Goal: Find contact information: Find contact information

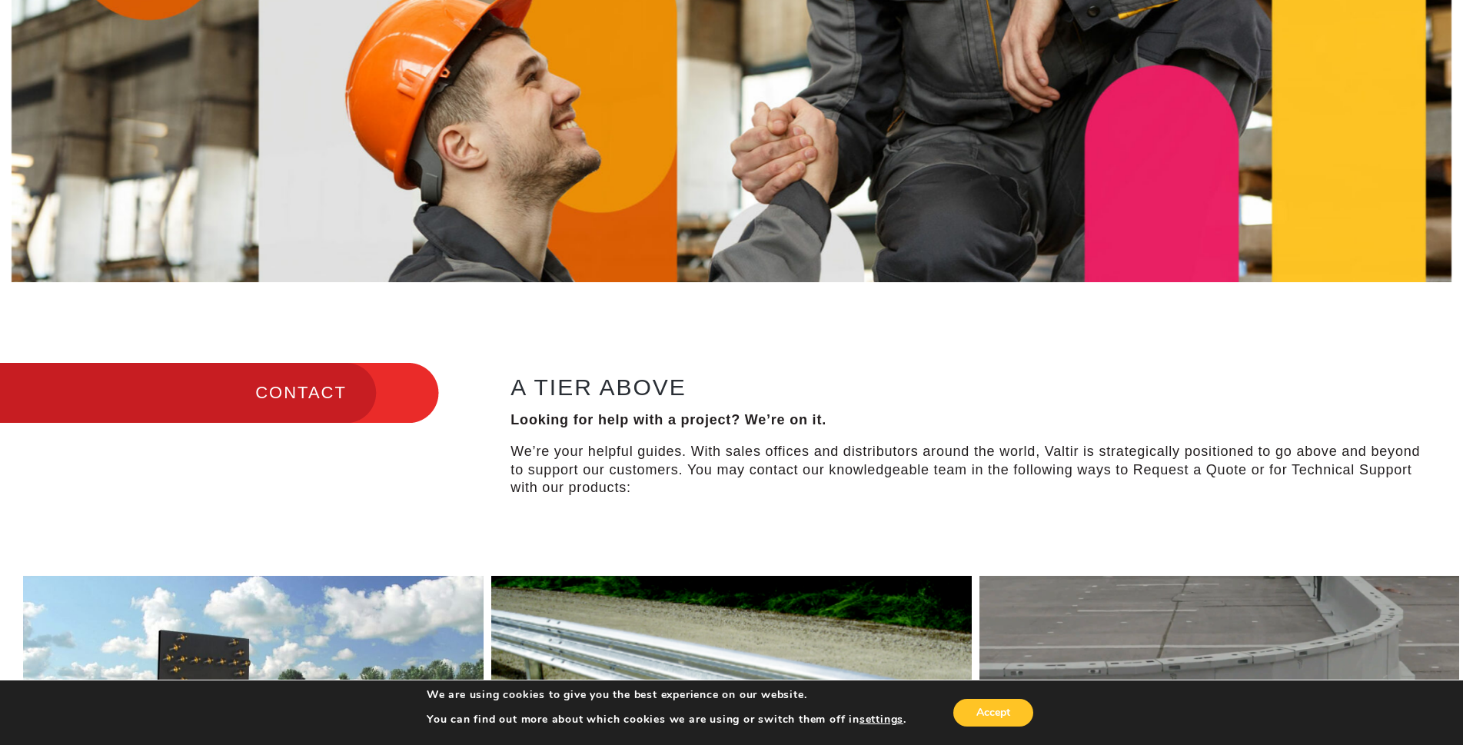
scroll to position [154, 0]
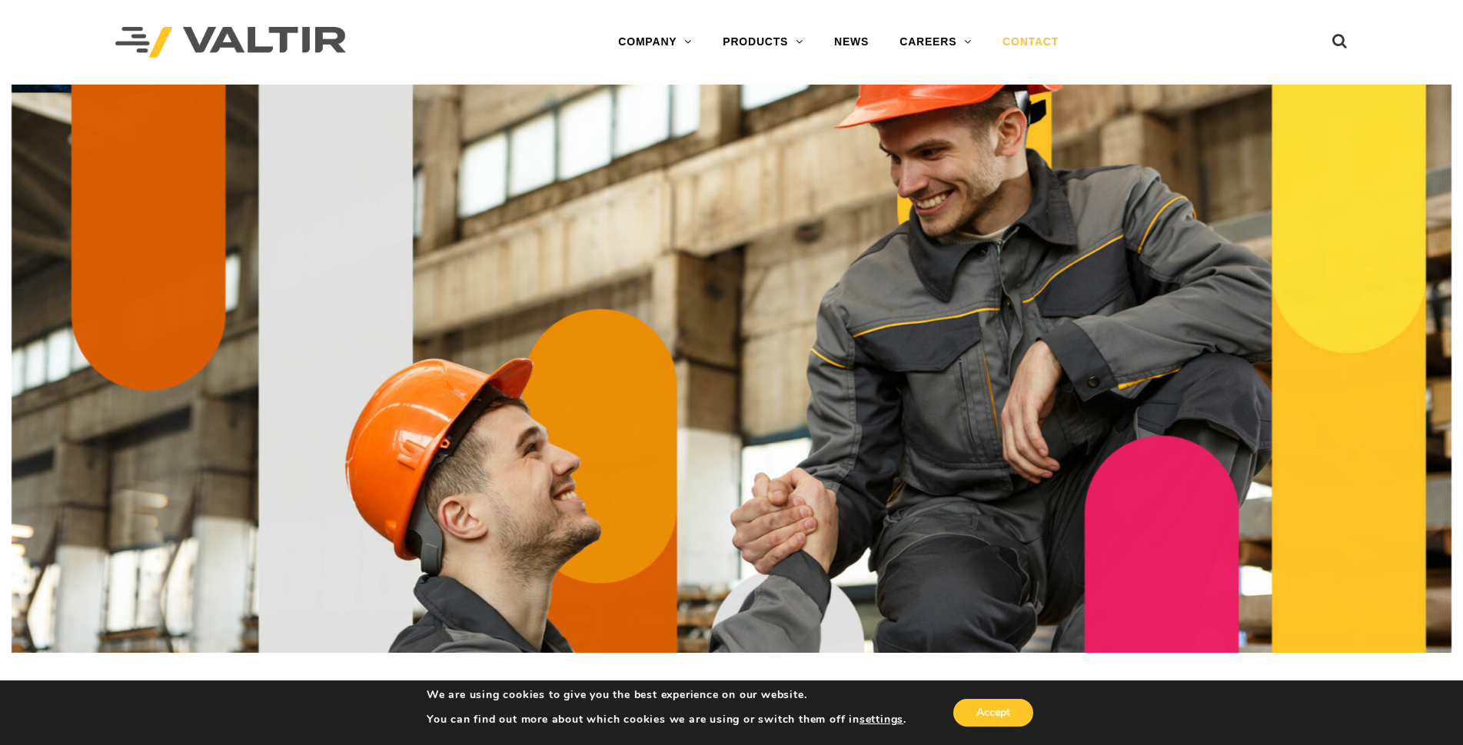
click at [1019, 35] on link "CONTACT" at bounding box center [1030, 42] width 87 height 31
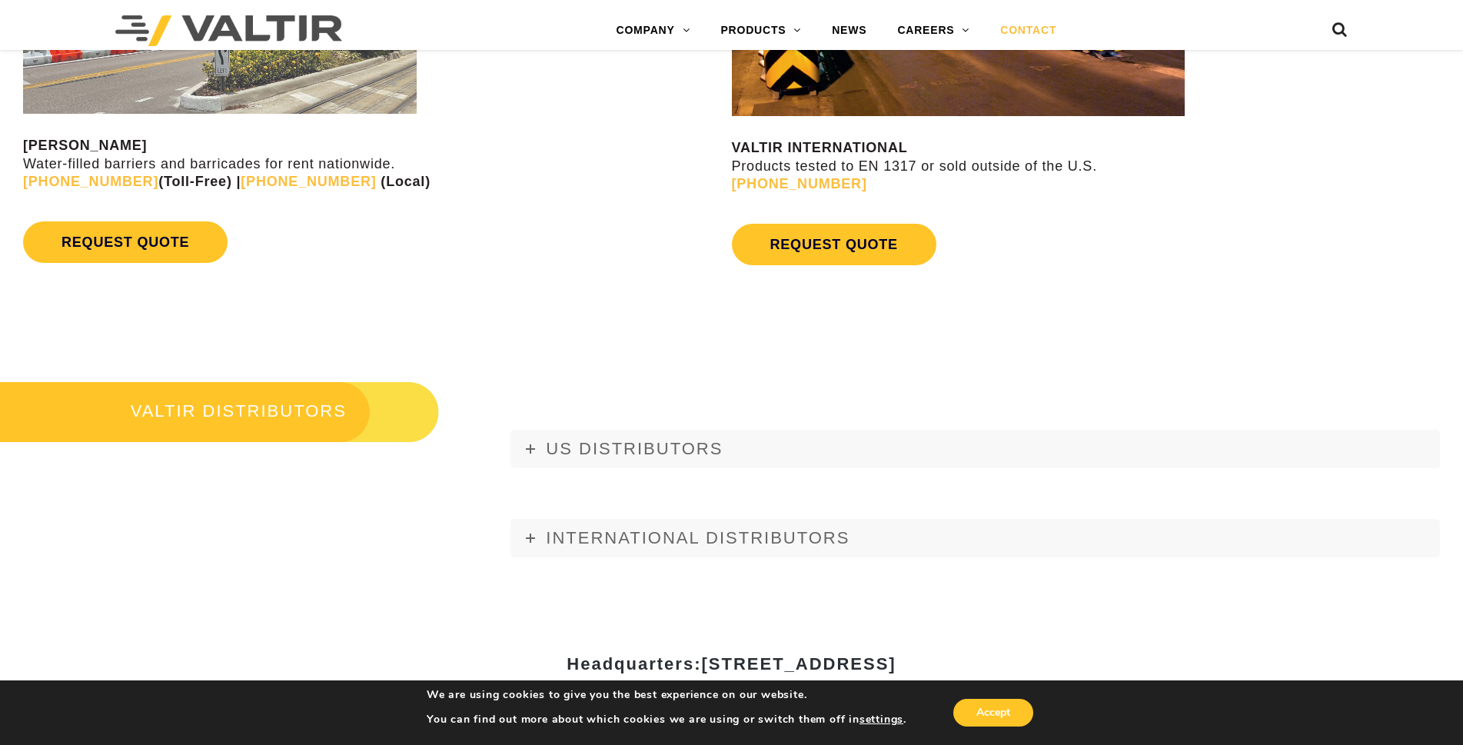
scroll to position [1538, 0]
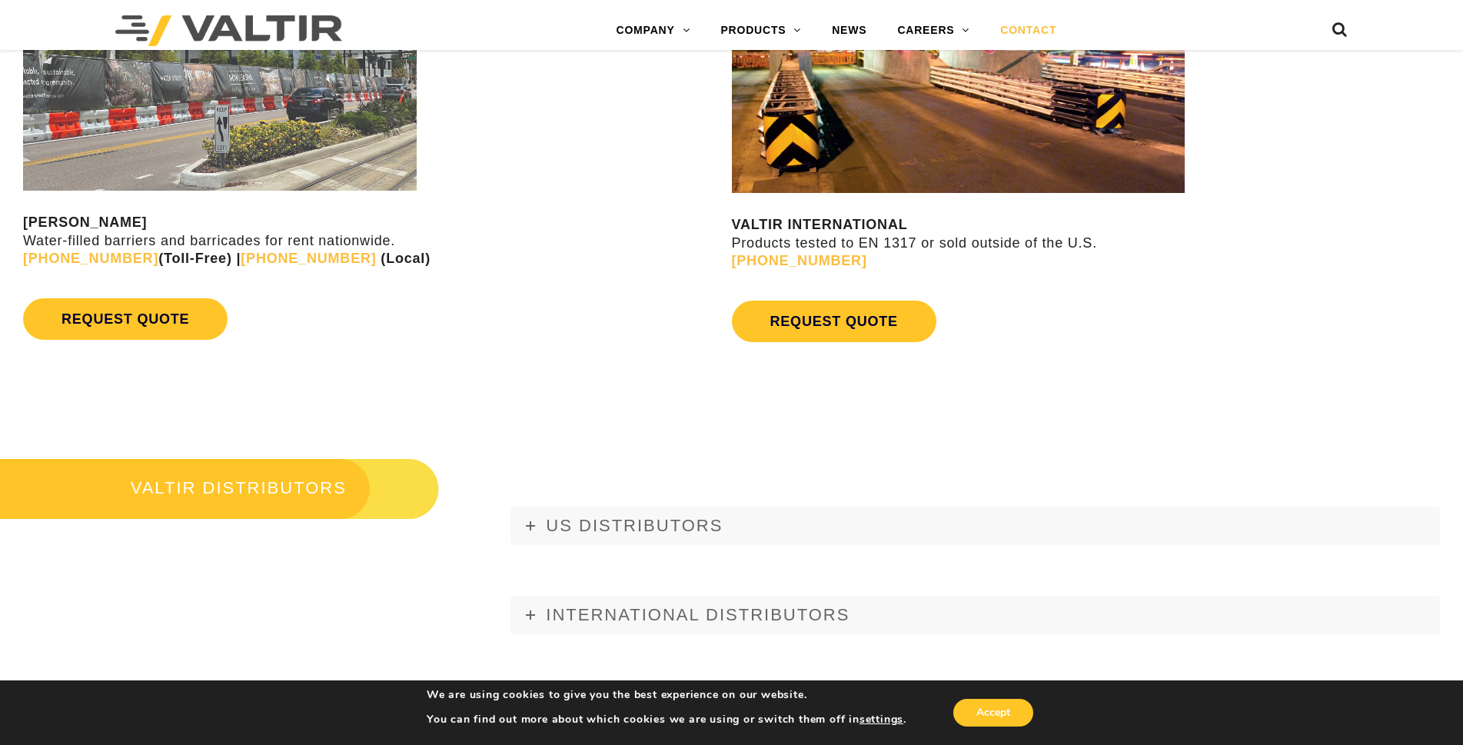
drag, startPoint x: 867, startPoint y: 260, endPoint x: 736, endPoint y: 271, distance: 131.9
click at [736, 271] on div "VALTIR INTERNATIONAL Products tested to EN 1317 or sold outside of the U.S. [PH…" at bounding box center [1098, 155] width 732 height 389
copy article "REQUEST QUOTE"
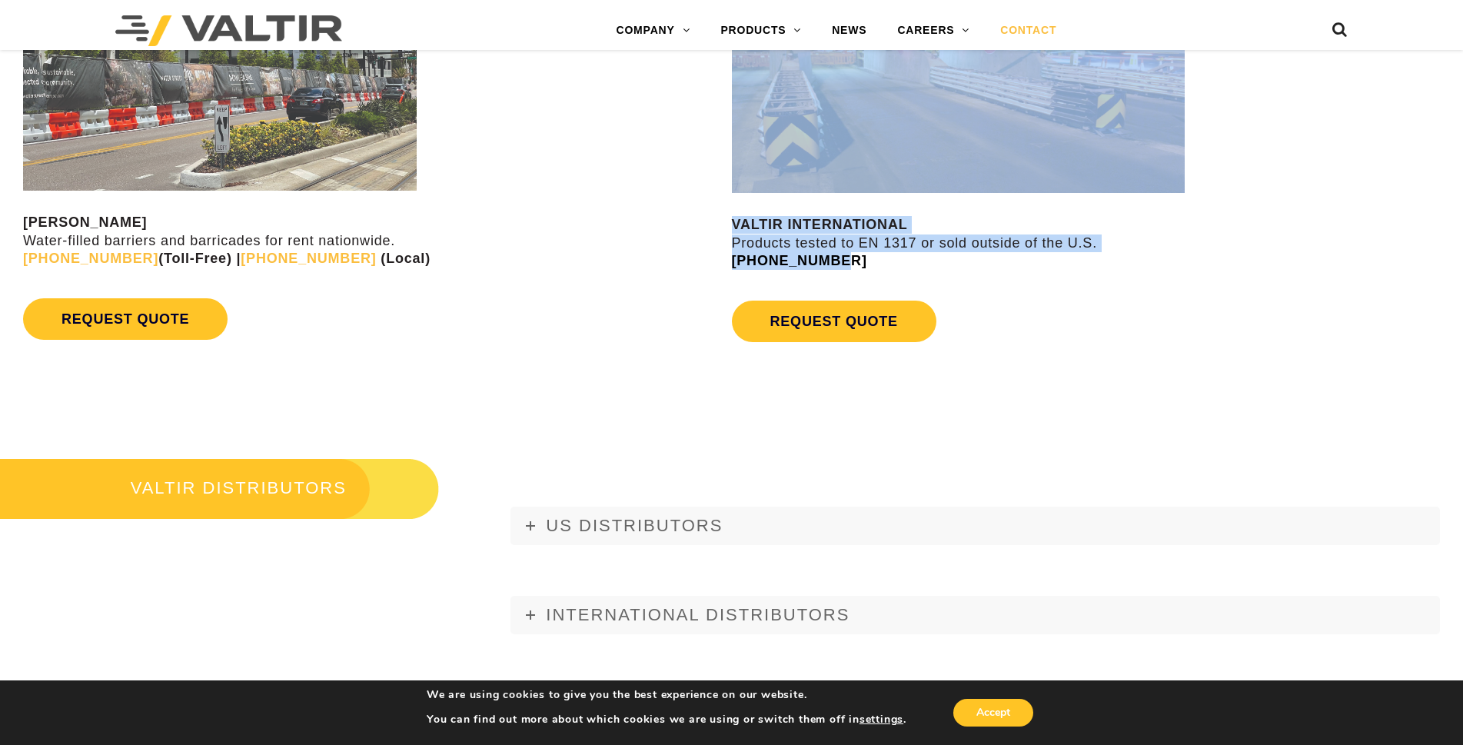
drag, startPoint x: 704, startPoint y: 268, endPoint x: 810, endPoint y: 265, distance: 105.4
click at [810, 265] on div "VALTIR RENTALS Water-filled barriers and barricades for rent nationwide. (888) …" at bounding box center [731, 160] width 1463 height 454
click at [481, 324] on div "REQUEST QUOTE" at bounding box center [375, 319] width 705 height 57
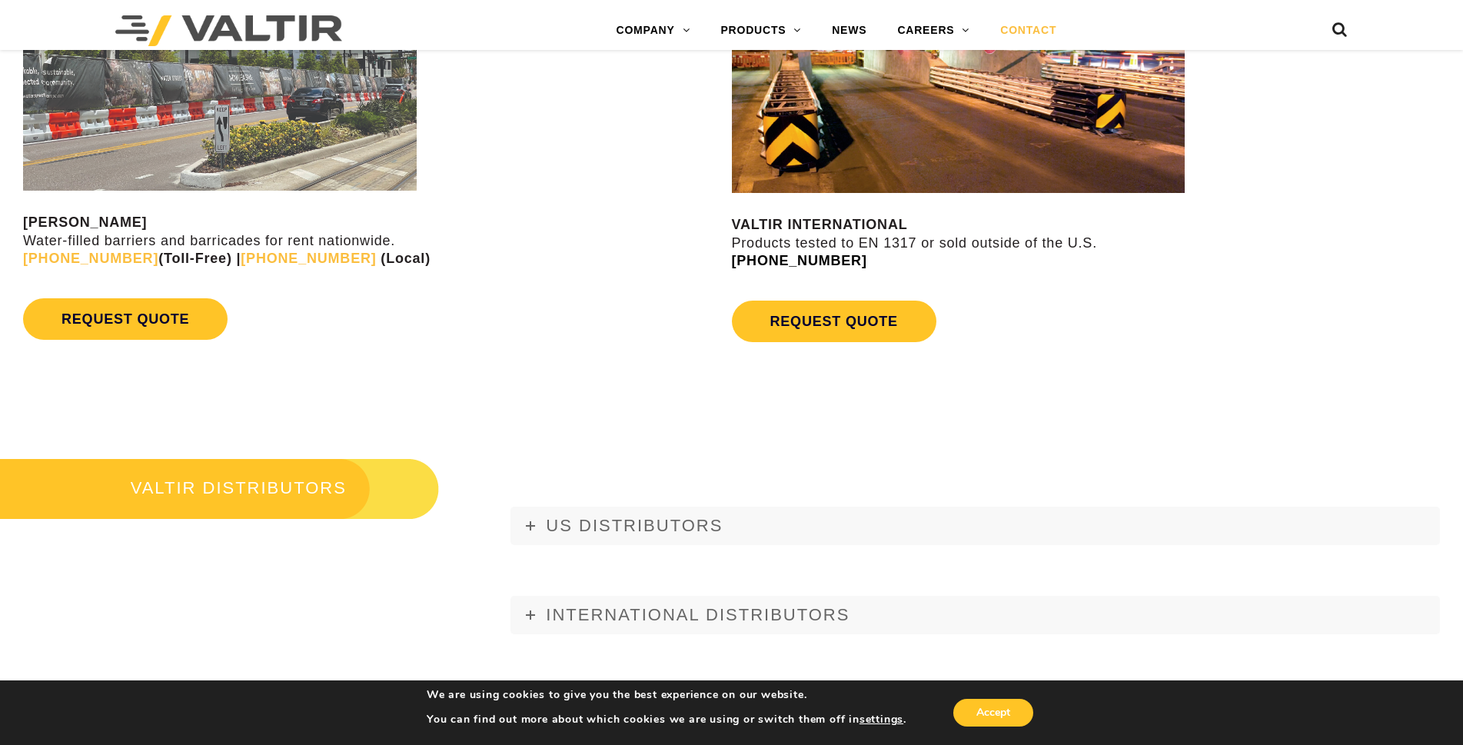
drag, startPoint x: 879, startPoint y: 265, endPoint x: 733, endPoint y: 268, distance: 146.1
click at [733, 268] on p "VALTIR INTERNATIONAL Products tested to EN 1317 or sold outside of the U.S. +1 …" at bounding box center [1098, 243] width 732 height 54
copy link "[PHONE_NUMBER]"
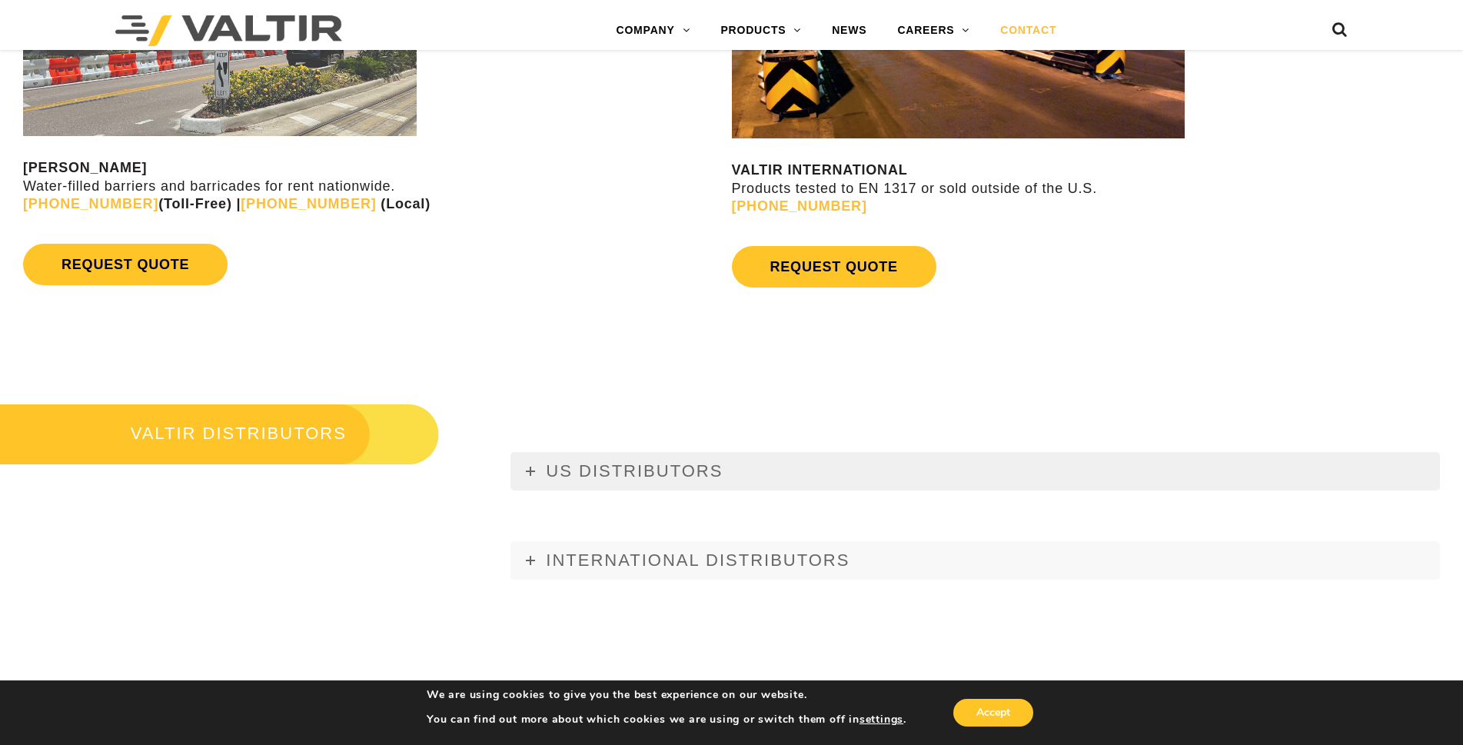
scroll to position [1405, 0]
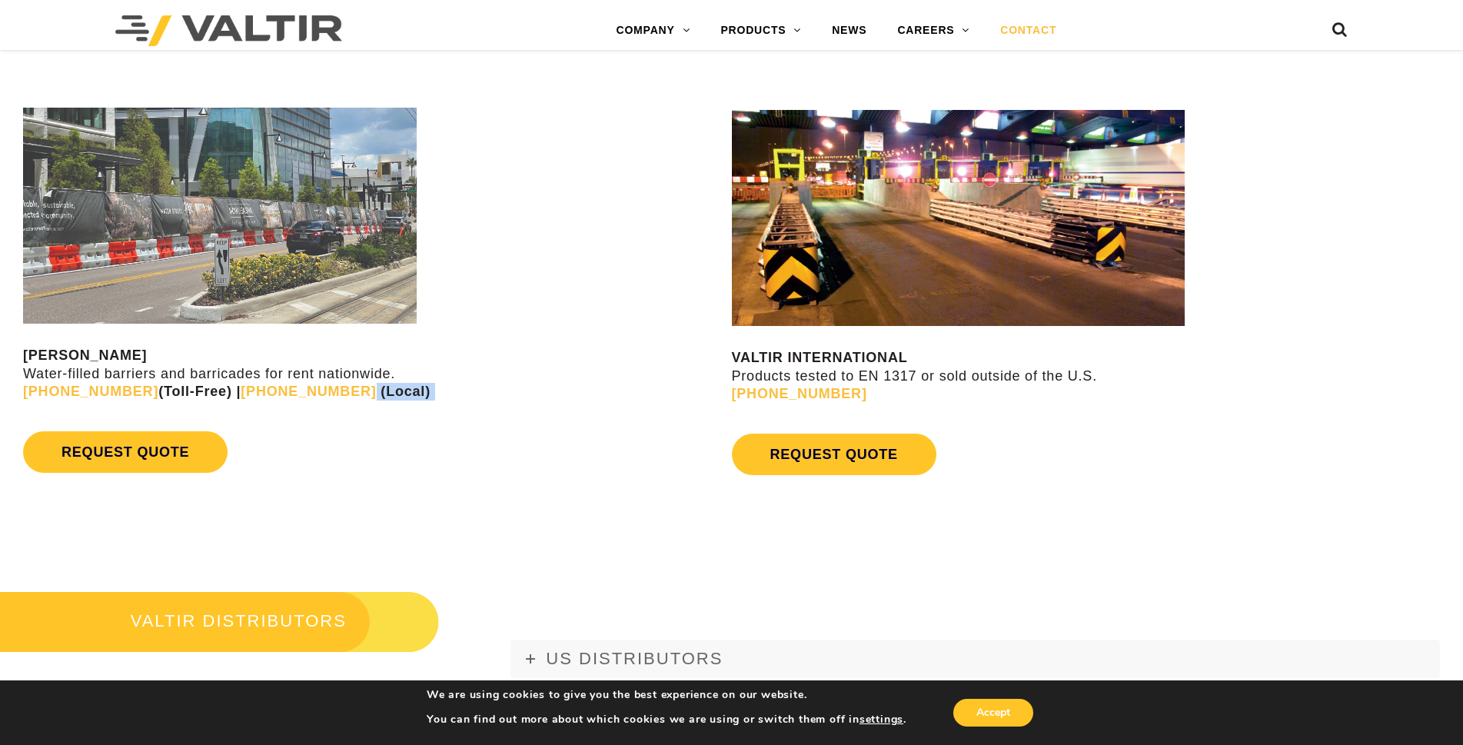
drag, startPoint x: 315, startPoint y: 412, endPoint x: 308, endPoint y: 399, distance: 14.8
click at [308, 399] on div "VALTIR RENTALS Water-filled barriers and barricades for rent nationwide. (888) …" at bounding box center [375, 294] width 705 height 373
click at [298, 425] on div "REQUEST QUOTE" at bounding box center [375, 452] width 705 height 57
drag, startPoint x: 306, startPoint y: 411, endPoint x: 302, endPoint y: 397, distance: 14.4
click at [302, 397] on div "VALTIR RENTALS Water-filled barriers and barricades for rent nationwide. (888) …" at bounding box center [375, 294] width 705 height 373
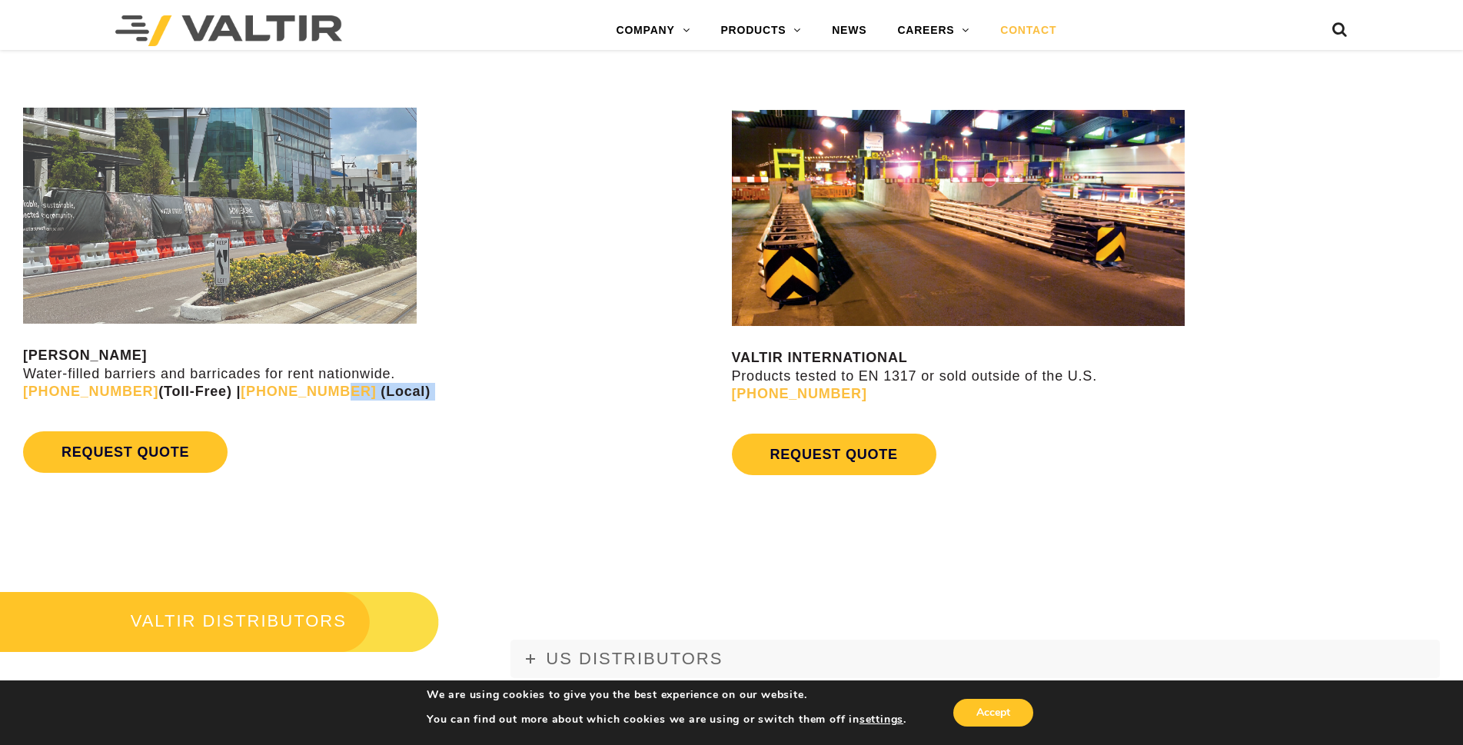
drag, startPoint x: 284, startPoint y: 430, endPoint x: 267, endPoint y: 426, distance: 17.3
click at [281, 430] on div "REQUEST QUOTE" at bounding box center [375, 452] width 705 height 57
click at [391, 401] on p "VALTIR RENTALS Water-filled barriers and barricades for rent nationwide. (888) …" at bounding box center [375, 374] width 705 height 54
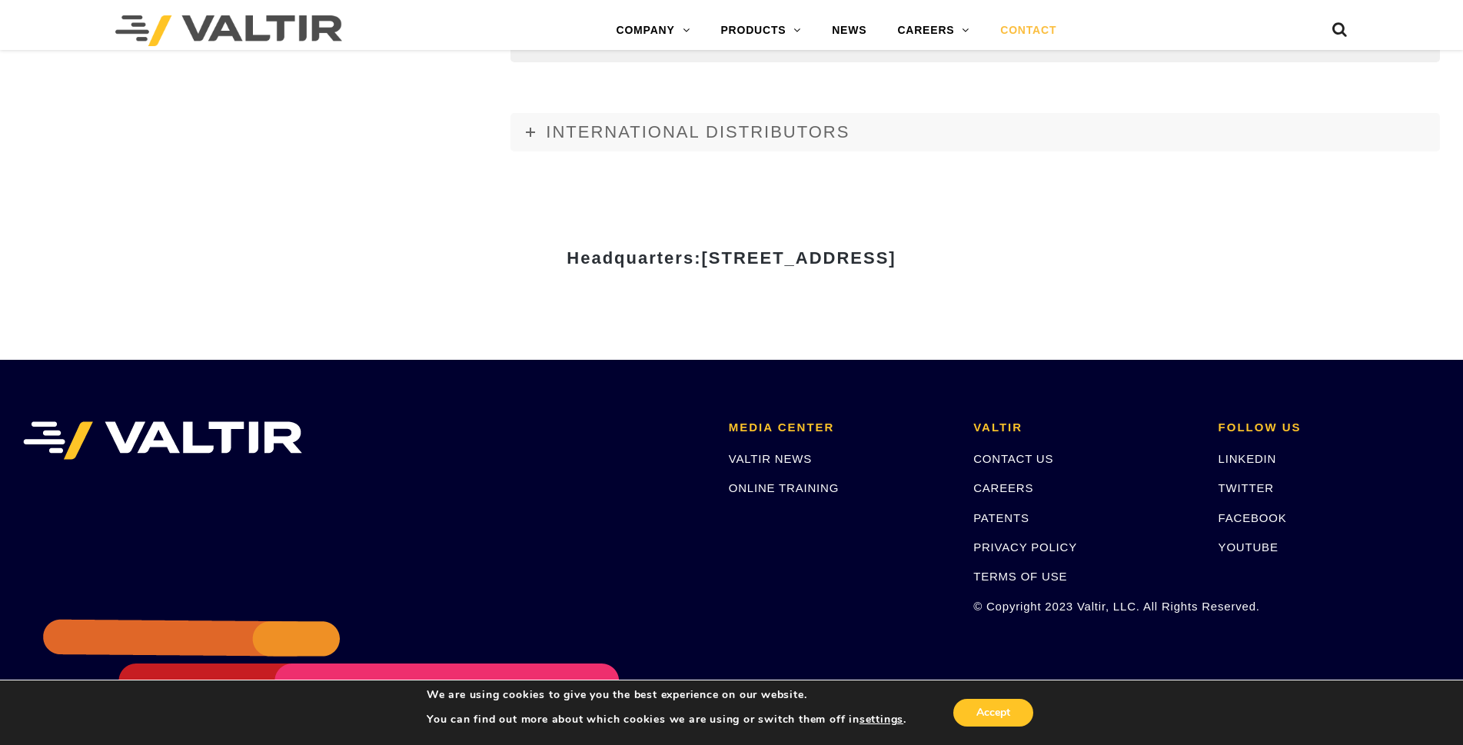
scroll to position [2020, 0]
drag, startPoint x: 549, startPoint y: 253, endPoint x: 761, endPoint y: 259, distance: 212.3
click at [761, 259] on strong "Headquarters: 15601 Dallas Parkway, Suite 525 | Addison, TX 75001" at bounding box center [731, 258] width 329 height 19
copy strong "15601 Dallas Parkway,"
click at [800, 258] on span "[STREET_ADDRESS]" at bounding box center [798, 258] width 195 height 19
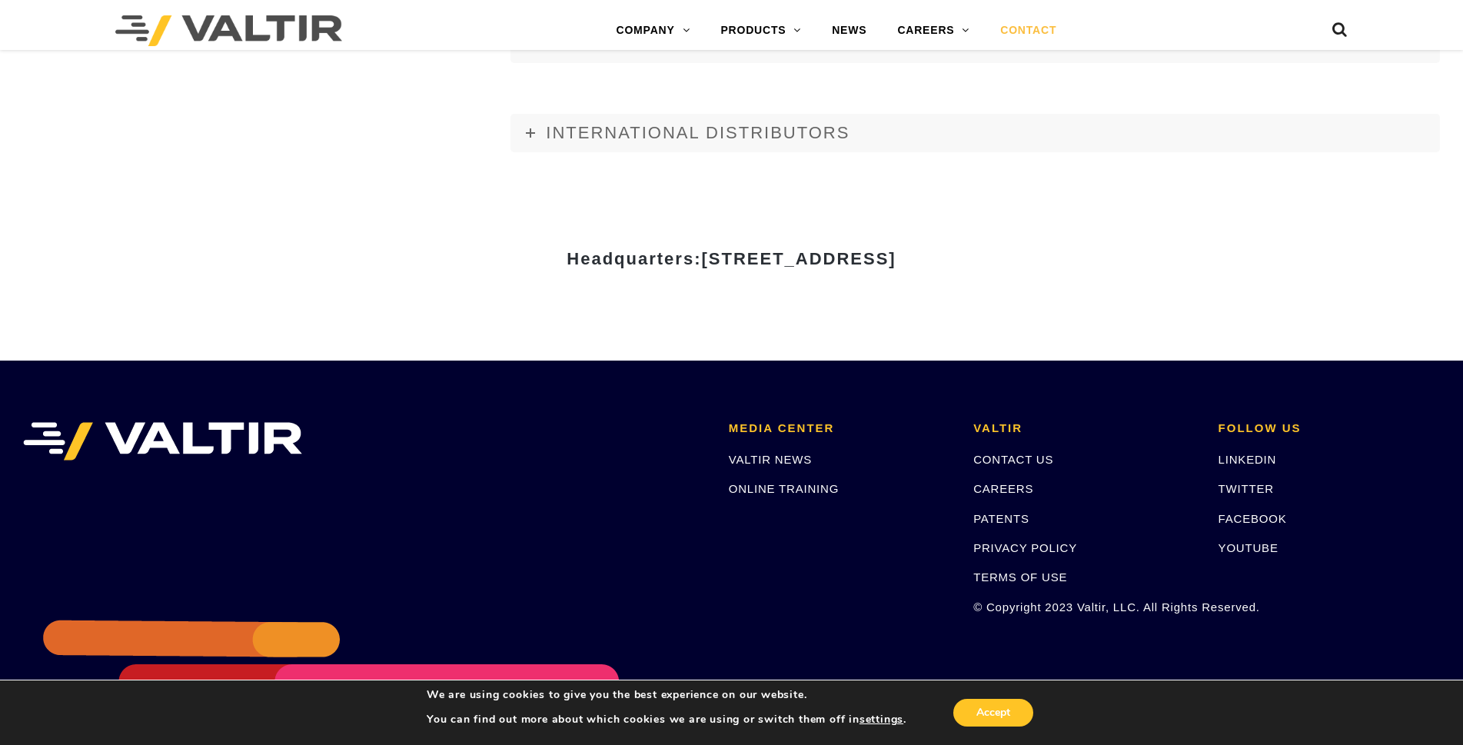
click at [800, 258] on span "[STREET_ADDRESS]" at bounding box center [798, 258] width 195 height 19
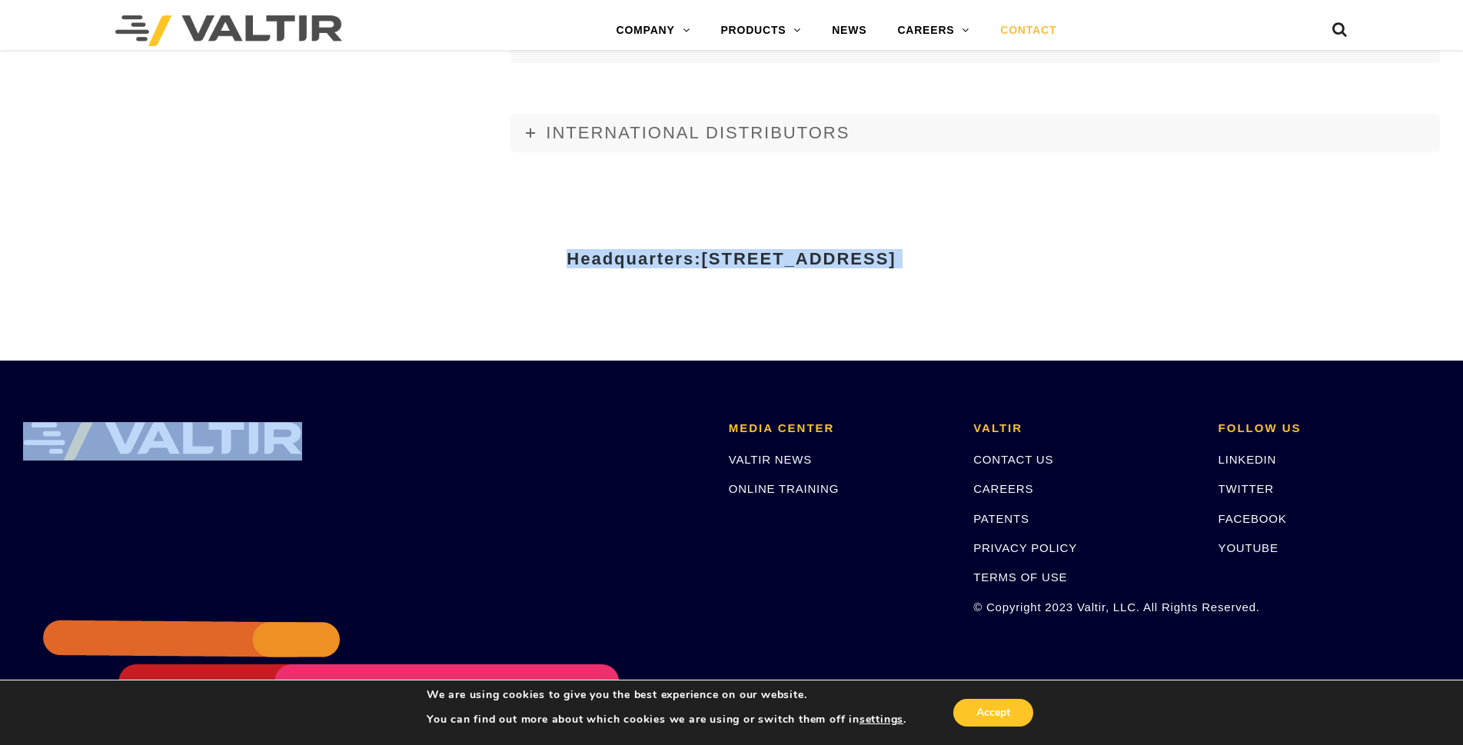
click at [800, 258] on span "[STREET_ADDRESS]" at bounding box center [798, 258] width 195 height 19
click at [803, 334] on div "Headquarters: 15601 Dallas Parkway, Suite 525 | Addison, TX 75001" at bounding box center [732, 264] width 923 height 191
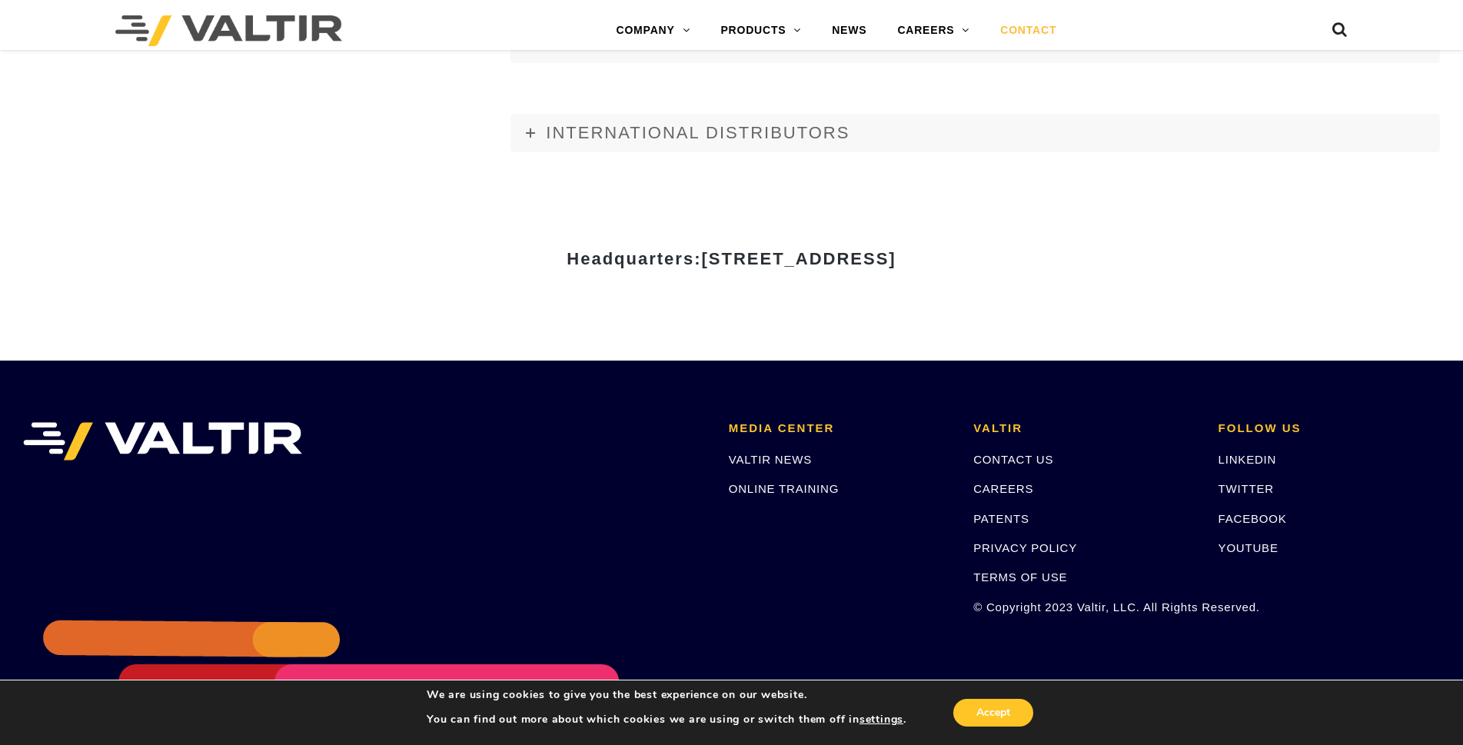
drag, startPoint x: 767, startPoint y: 258, endPoint x: 852, endPoint y: 257, distance: 84.6
click at [852, 257] on span "[STREET_ADDRESS]" at bounding box center [798, 258] width 195 height 19
copy span "Suite 525"
click at [896, 262] on span "[STREET_ADDRESS]" at bounding box center [798, 258] width 195 height 19
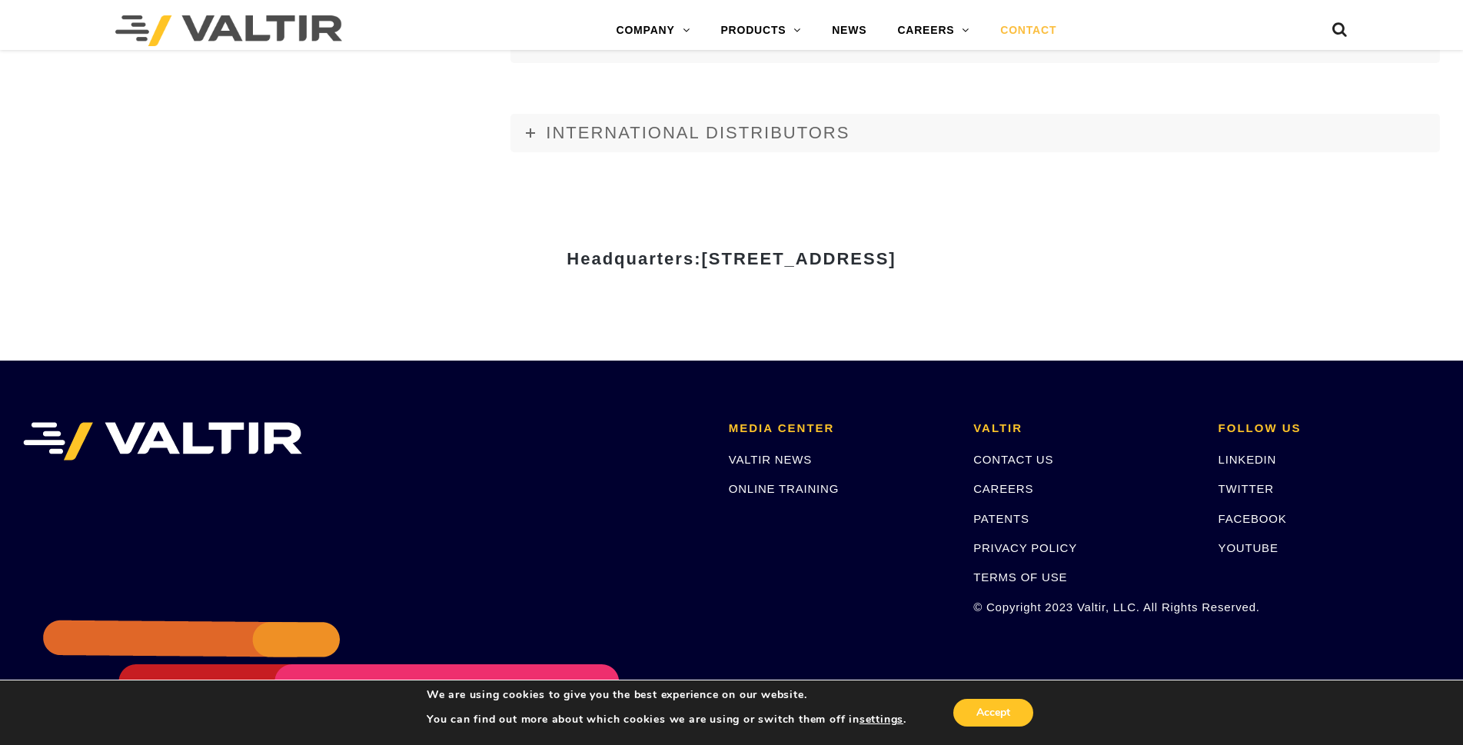
click at [931, 280] on div "Headquarters: 15601 Dallas Parkway, Suite 525 | Addison, TX 75001" at bounding box center [732, 264] width 923 height 53
click at [896, 258] on span "[STREET_ADDRESS]" at bounding box center [798, 258] width 195 height 19
copy span "TX"
click at [896, 263] on span "[STREET_ADDRESS]" at bounding box center [798, 258] width 195 height 19
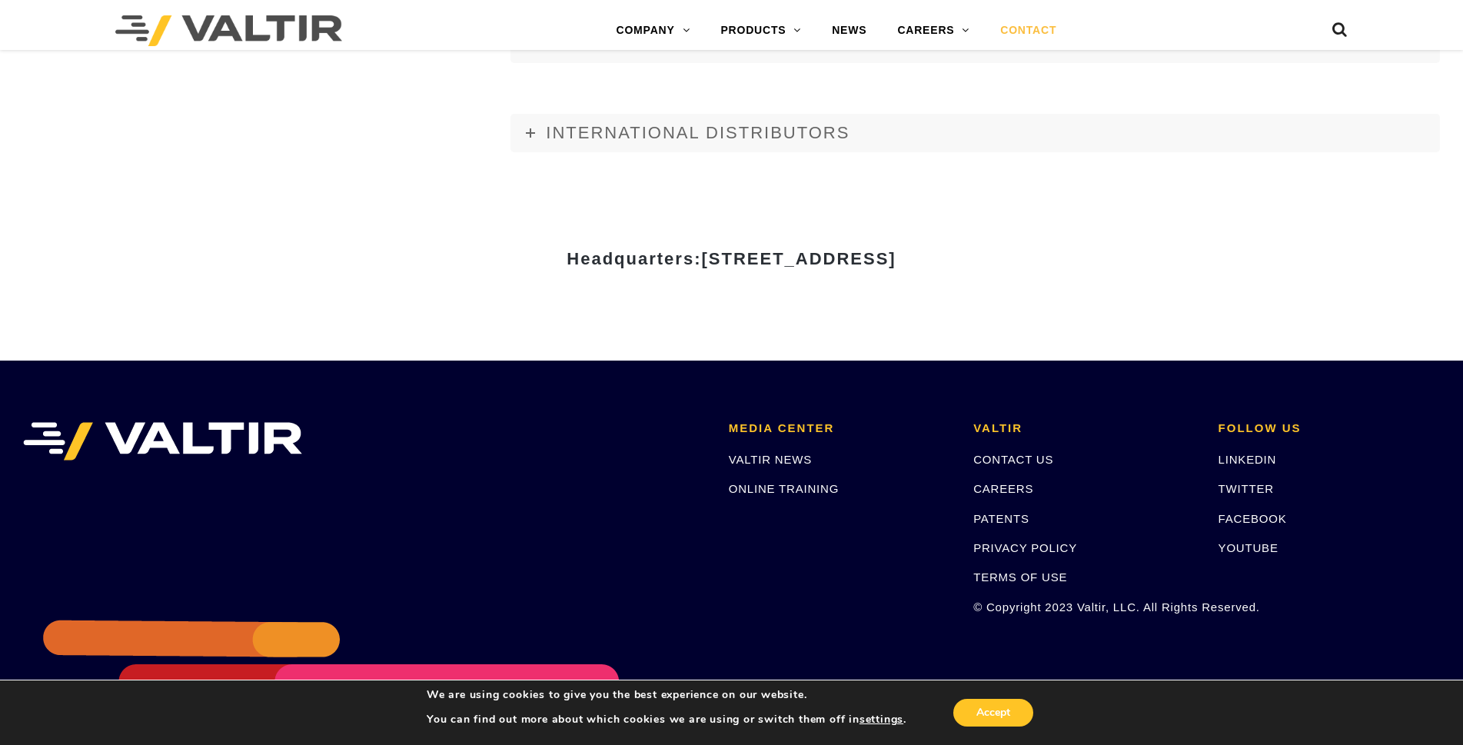
click at [896, 263] on span "[STREET_ADDRESS]" at bounding box center [798, 258] width 195 height 19
copy span "75001"
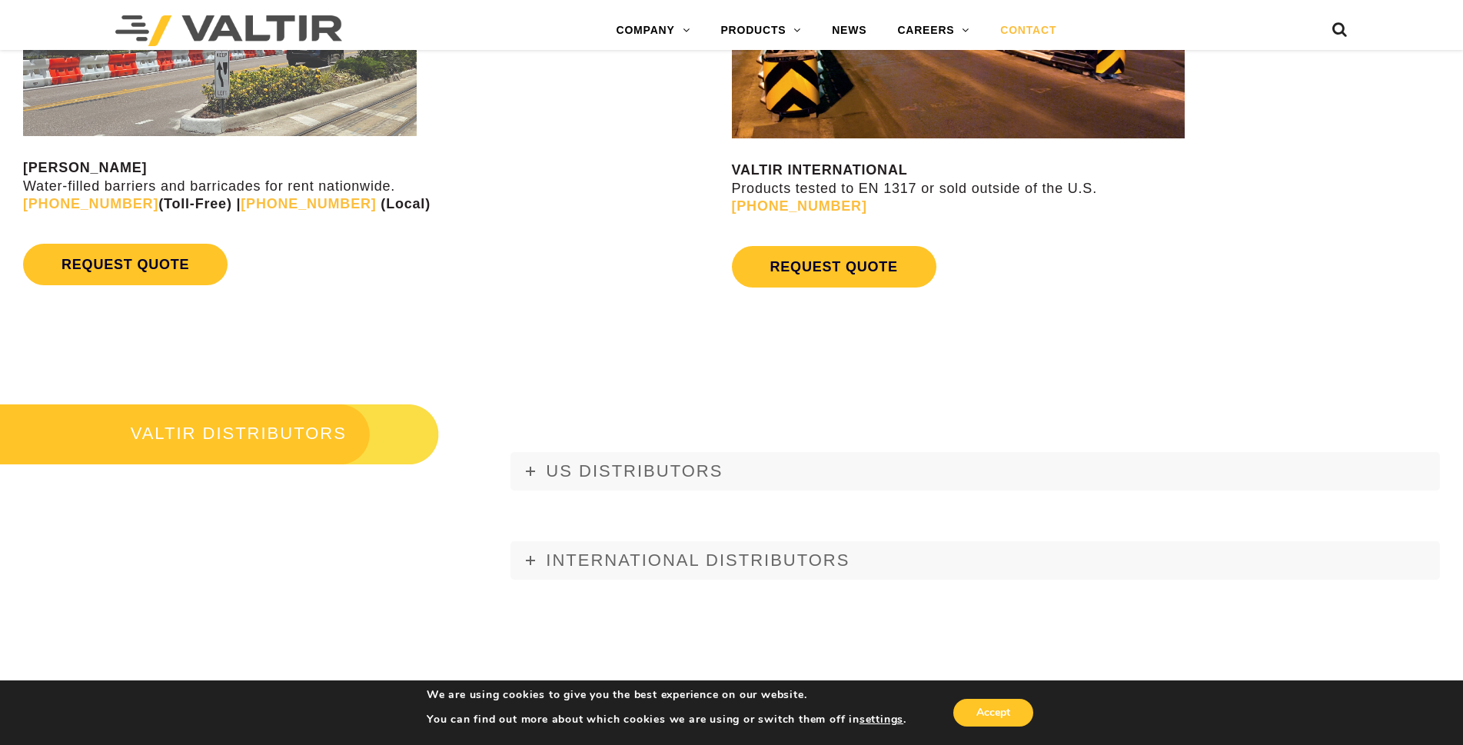
scroll to position [1328, 0]
